Goal: Find specific page/section: Find specific page/section

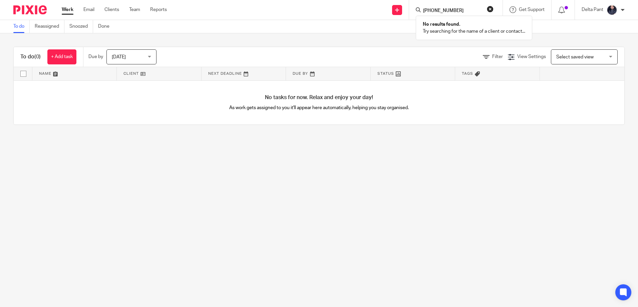
click at [431, 10] on input "+447935054162" at bounding box center [453, 11] width 60 height 6
drag, startPoint x: 425, startPoint y: 8, endPoint x: 434, endPoint y: 33, distance: 25.9
click at [425, 8] on input "07935054162" at bounding box center [453, 11] width 60 height 6
type input "7935054162"
click at [491, 8] on button "reset" at bounding box center [490, 9] width 7 height 7
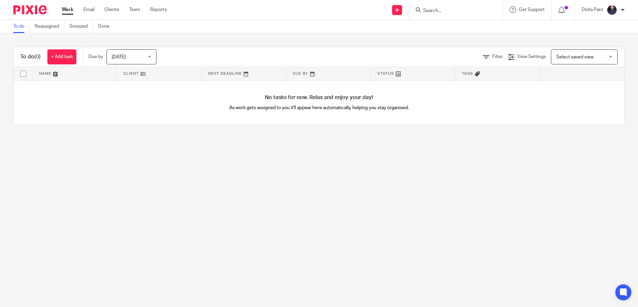
click at [439, 6] on form at bounding box center [458, 10] width 71 height 8
click at [439, 9] on input "Search" at bounding box center [453, 11] width 60 height 6
paste input "[EMAIL_ADDRESS][PERSON_NAME][DOMAIN_NAME]"
type input "[EMAIL_ADDRESS][PERSON_NAME][DOMAIN_NAME]"
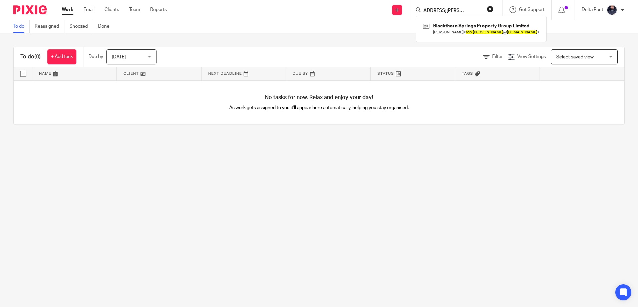
scroll to position [0, 0]
click at [459, 30] on link at bounding box center [481, 28] width 120 height 15
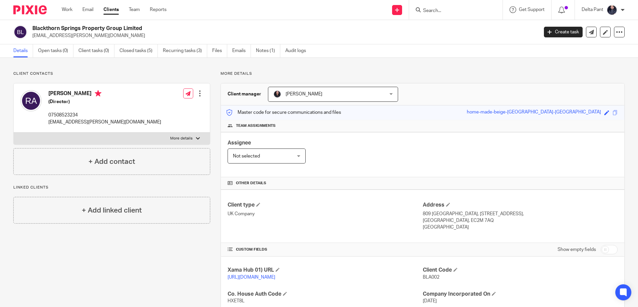
click at [435, 7] on form at bounding box center [458, 10] width 71 height 8
click at [436, 11] on input "Search" at bounding box center [453, 11] width 60 height 6
type input "[PERSON_NAME]"
click at [441, 4] on div at bounding box center [455, 10] width 93 height 20
click at [436, 8] on input "Search" at bounding box center [453, 11] width 60 height 6
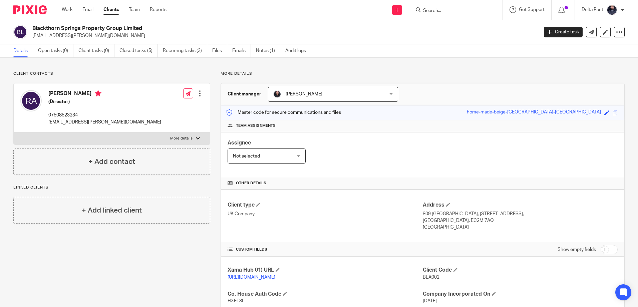
paste input "Hsdt Property Solutions Ltd"
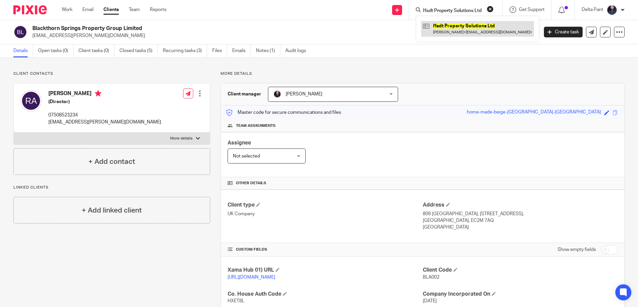
type input "Hsdt Property Solutions Ltd"
click at [451, 31] on link at bounding box center [477, 28] width 113 height 15
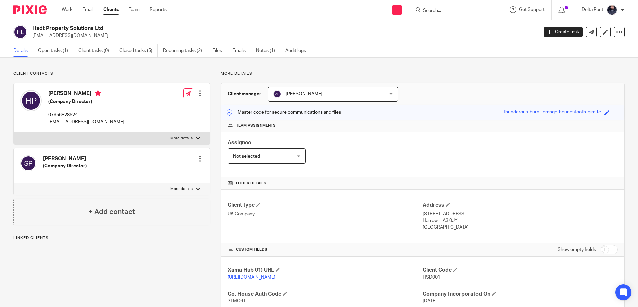
drag, startPoint x: 86, startPoint y: 38, endPoint x: 30, endPoint y: 38, distance: 55.7
click at [30, 38] on div "Hsdt Property Solutions Ltd [EMAIL_ADDRESS][DOMAIN_NAME]" at bounding box center [273, 32] width 521 height 14
copy p "[EMAIL_ADDRESS][DOMAIN_NAME]"
click at [434, 9] on input "Search" at bounding box center [453, 11] width 60 height 6
paste input "[EMAIL_ADDRESS][DOMAIN_NAME]"
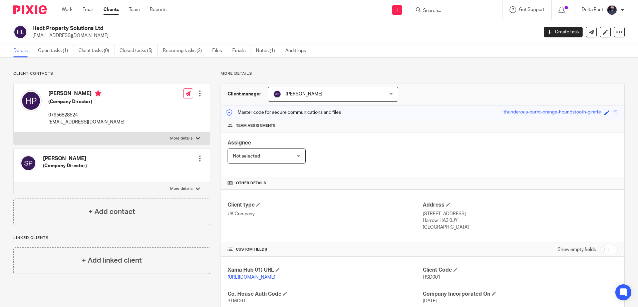
type input "[EMAIL_ADDRESS][DOMAIN_NAME]"
click at [423, 12] on input "[EMAIL_ADDRESS][DOMAIN_NAME]" at bounding box center [453, 11] width 60 height 6
click at [478, 11] on input "[EMAIL_ADDRESS][DOMAIN_NAME]" at bounding box center [453, 11] width 60 height 6
drag, startPoint x: 478, startPoint y: 11, endPoint x: 421, endPoint y: 14, distance: 57.1
click at [421, 14] on div "n.albalk75@gmail.com" at bounding box center [455, 10] width 78 height 8
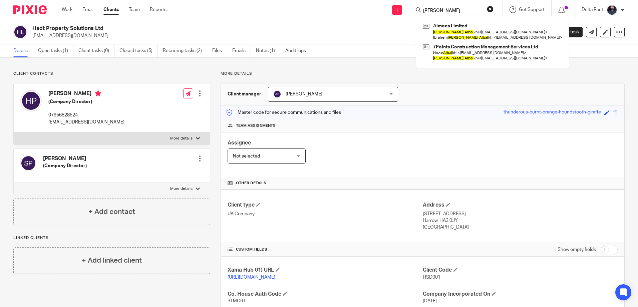
type input "nasser albal"
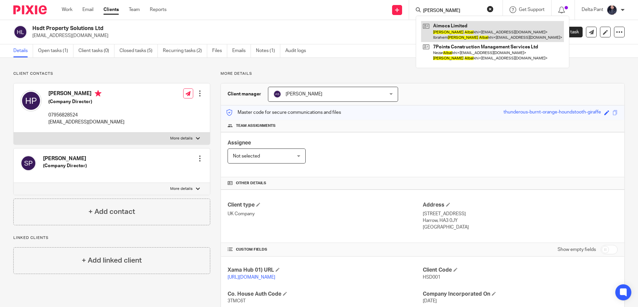
click at [449, 34] on link at bounding box center [492, 31] width 143 height 21
